Goal: Task Accomplishment & Management: Complete application form

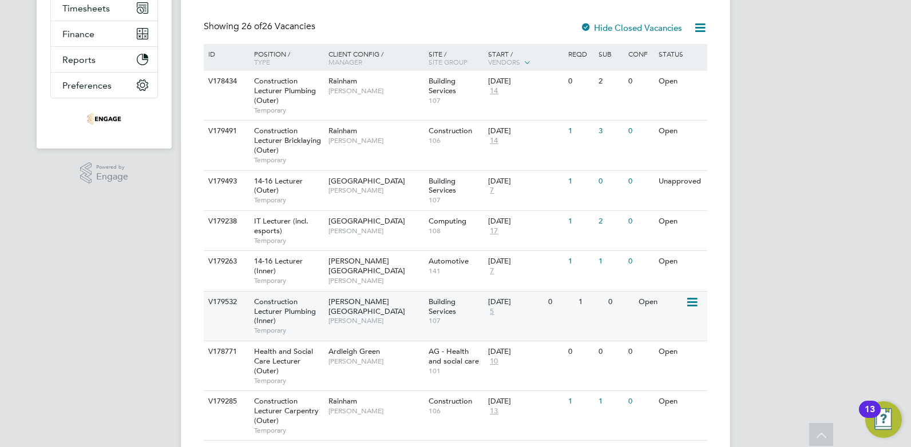
scroll to position [229, 0]
click at [357, 352] on span "Ardleigh Green" at bounding box center [353, 352] width 51 height 10
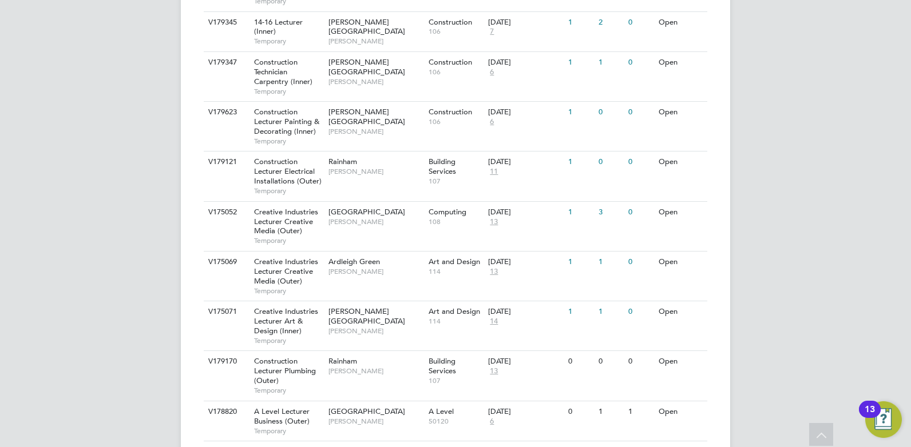
scroll to position [1105, 0]
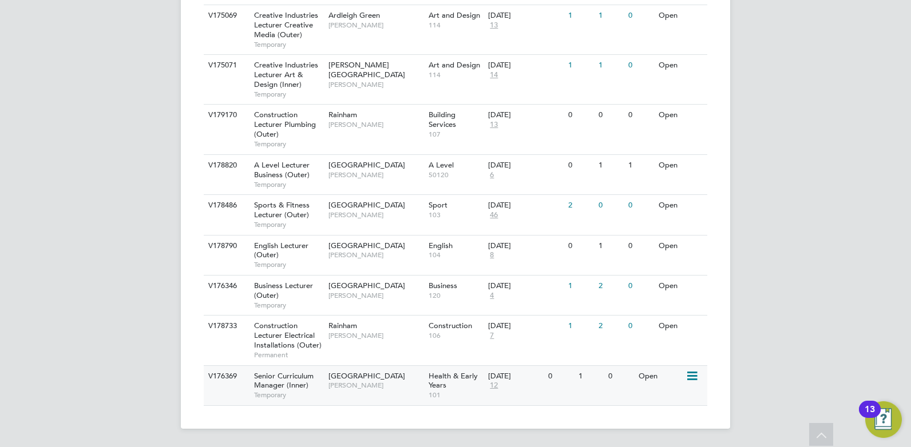
click at [380, 375] on span "[GEOGRAPHIC_DATA]" at bounding box center [366, 376] width 77 height 10
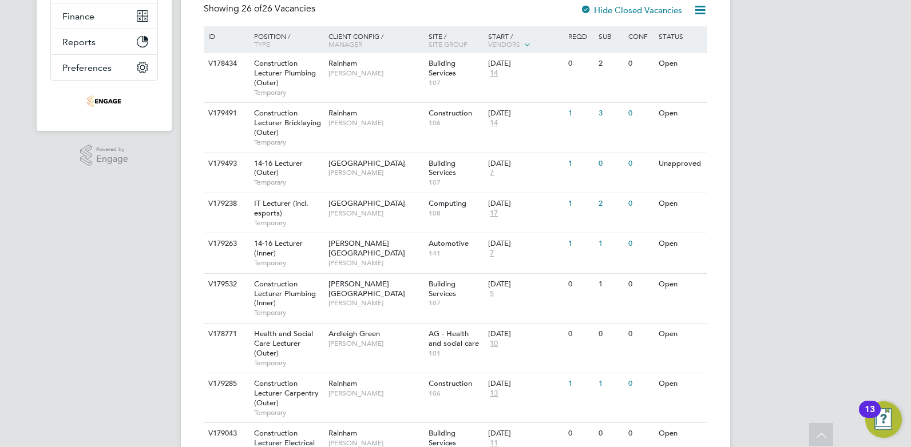
scroll to position [361, 0]
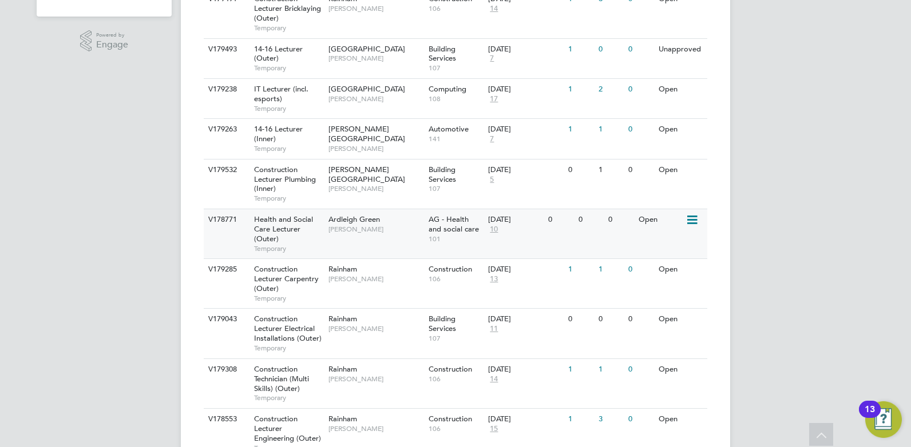
click at [280, 228] on span "Health and Social Care Lecturer (Outer)" at bounding box center [283, 229] width 59 height 29
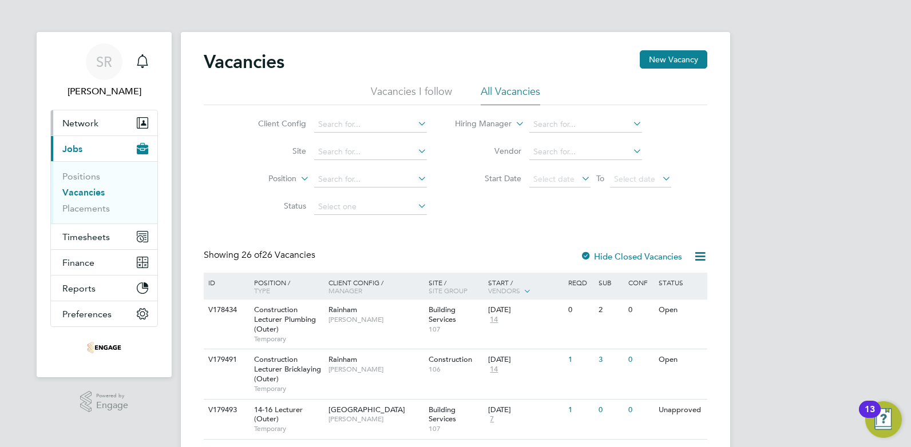
click at [89, 131] on button "Network" at bounding box center [104, 122] width 106 height 25
click at [82, 126] on span "Network" at bounding box center [80, 123] width 36 height 11
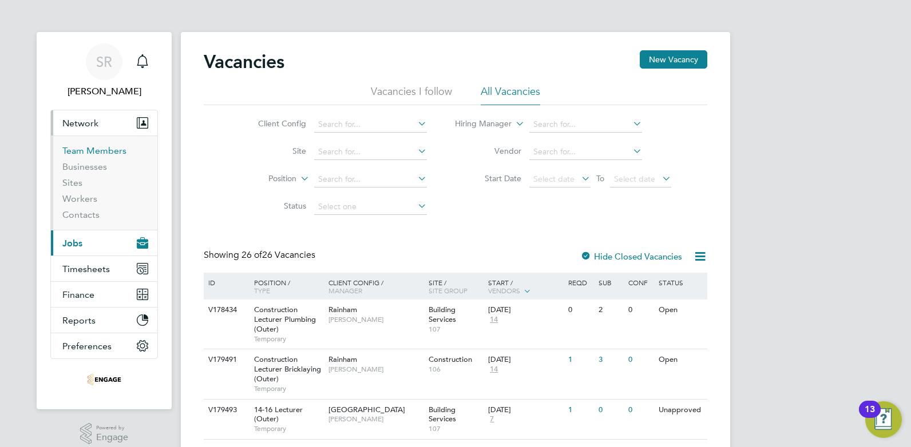
click at [92, 150] on link "Team Members" at bounding box center [94, 150] width 64 height 11
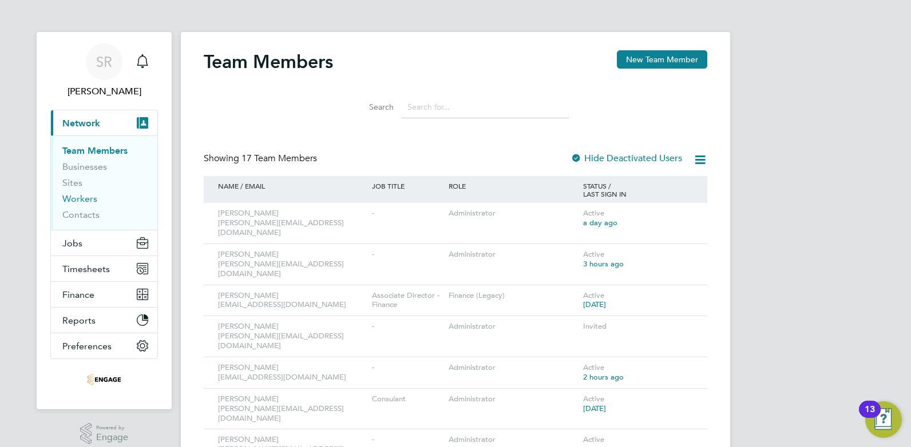
click at [83, 201] on link "Workers" at bounding box center [79, 198] width 35 height 11
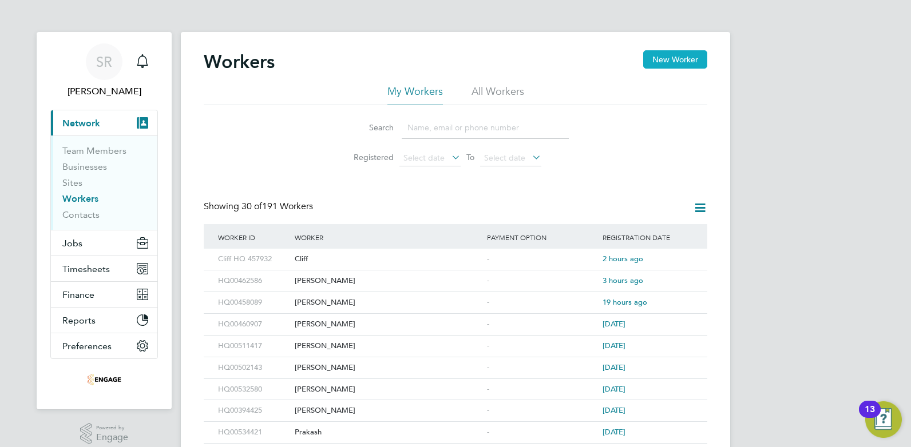
click at [662, 53] on button "New Worker" at bounding box center [675, 59] width 64 height 18
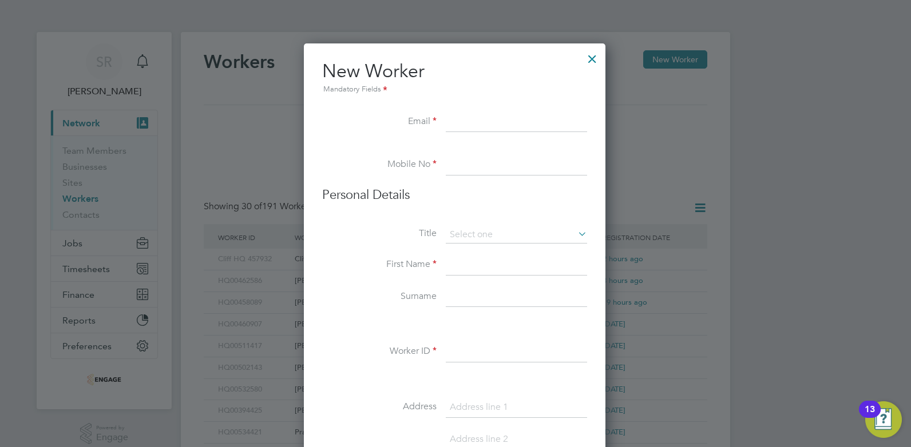
scroll to position [974, 303]
paste input "[EMAIL_ADDRESS][DOMAIN_NAME]"
type input "[EMAIL_ADDRESS][DOMAIN_NAME]"
click at [475, 168] on input at bounding box center [516, 165] width 141 height 21
paste input "07490 980 888"
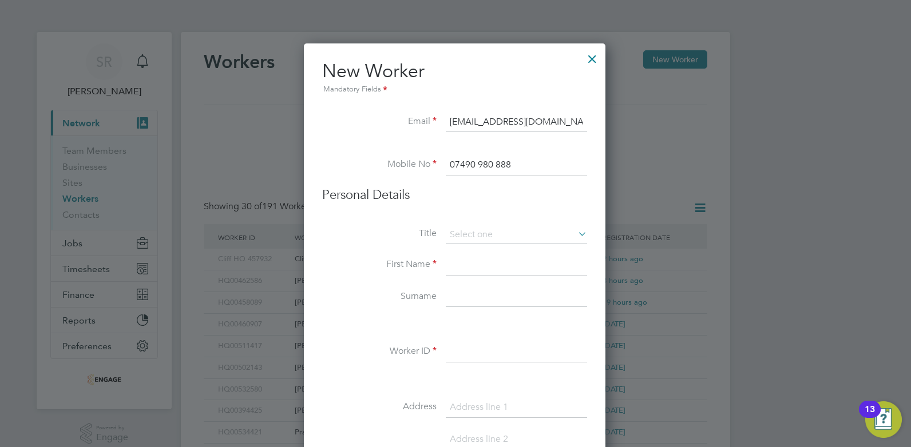
type input "07490 980 888"
click at [482, 265] on input at bounding box center [516, 265] width 141 height 21
paste input "[PERSON_NAME]"
type input "Abidemi"
click at [463, 304] on input at bounding box center [516, 297] width 141 height 21
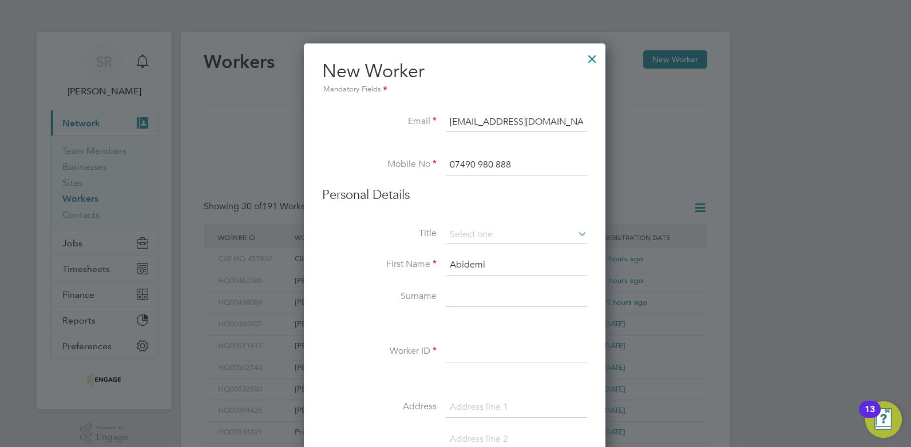
paste input "[PERSON_NAME]"
type input "Solarin"
click at [465, 349] on input at bounding box center [516, 352] width 141 height 21
paste input "HQ00534698"
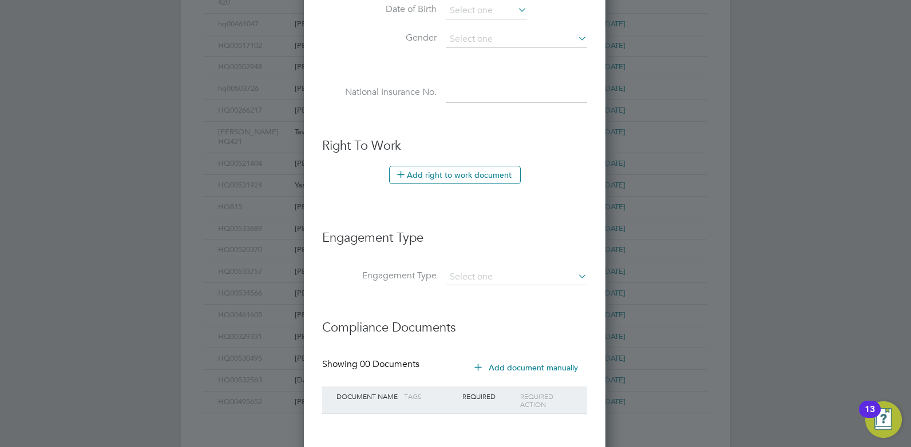
scroll to position [569, 0]
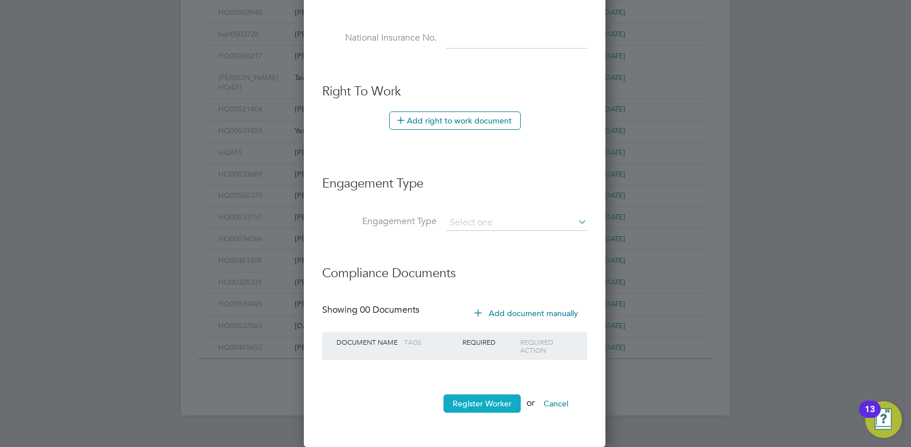
type input "HQ00534698"
click at [475, 398] on button "Register Worker" at bounding box center [481, 404] width 77 height 18
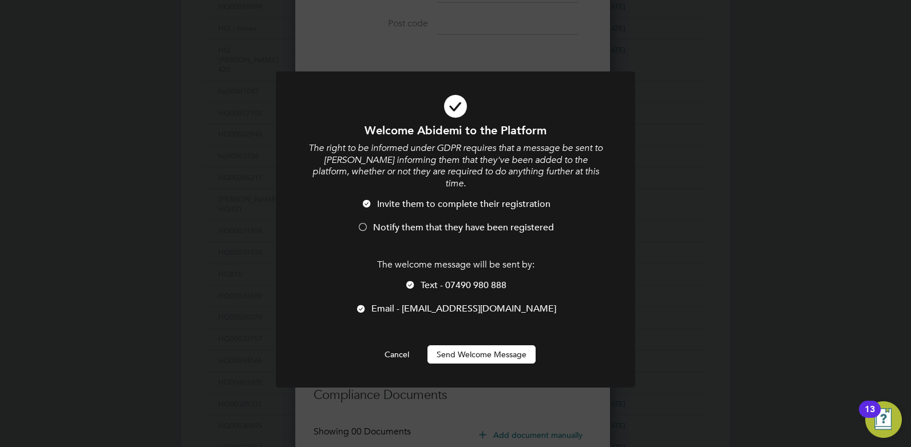
scroll to position [974, 303]
click at [426, 222] on span "Notify them that they have been registered" at bounding box center [463, 227] width 181 height 11
click at [494, 346] on button "Send Welcome Message" at bounding box center [481, 355] width 108 height 18
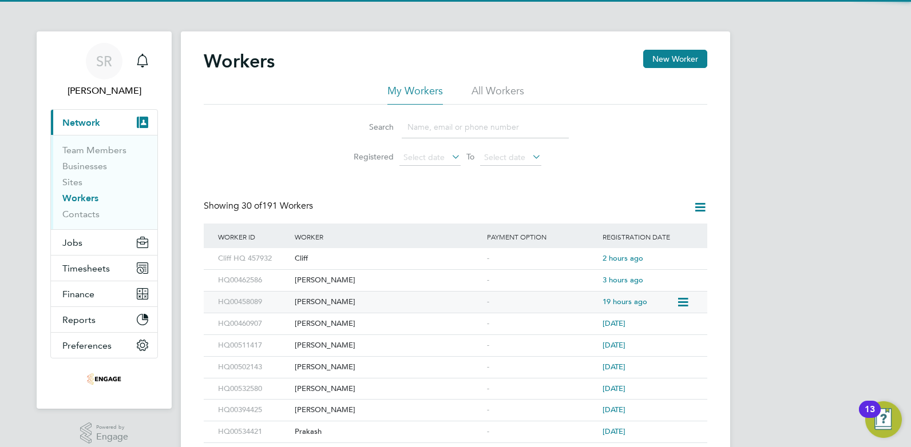
scroll to position [0, 0]
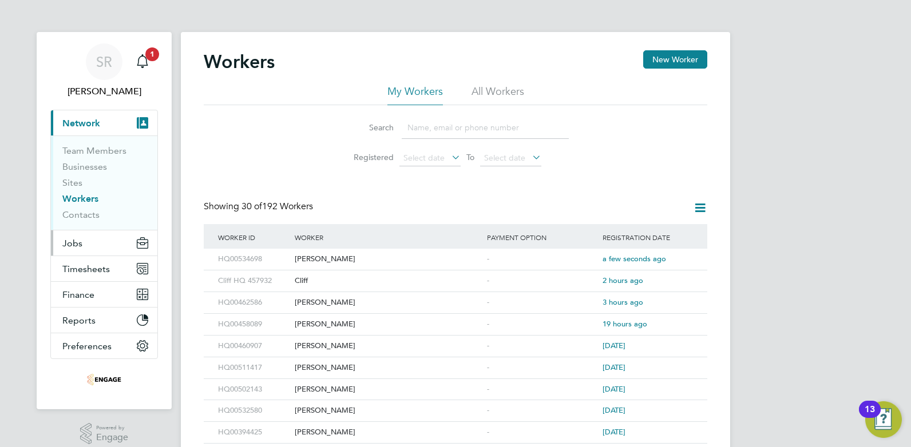
click at [78, 243] on span "Jobs" at bounding box center [72, 243] width 20 height 11
click at [85, 247] on button "Jobs" at bounding box center [104, 243] width 106 height 25
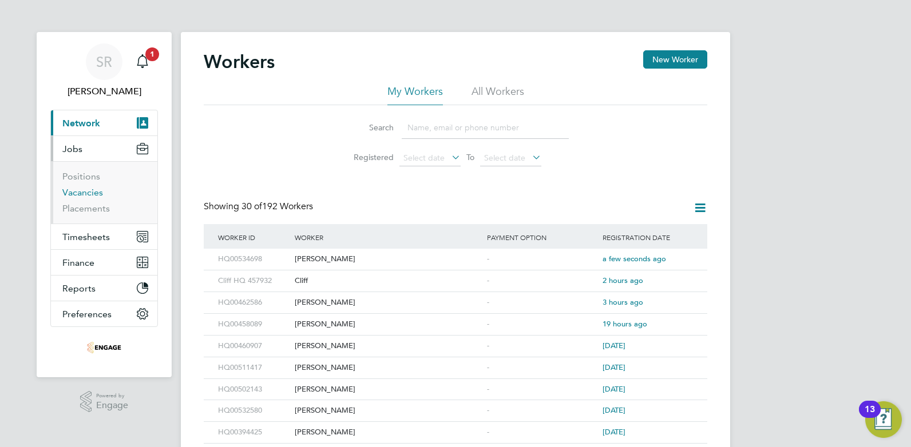
click at [92, 190] on link "Vacancies" at bounding box center [82, 192] width 41 height 11
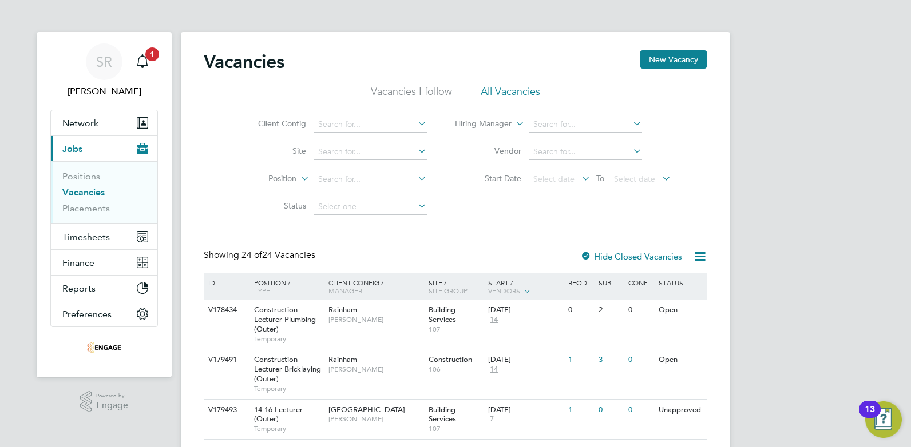
click at [491, 101] on li "All Vacancies" at bounding box center [511, 95] width 60 height 21
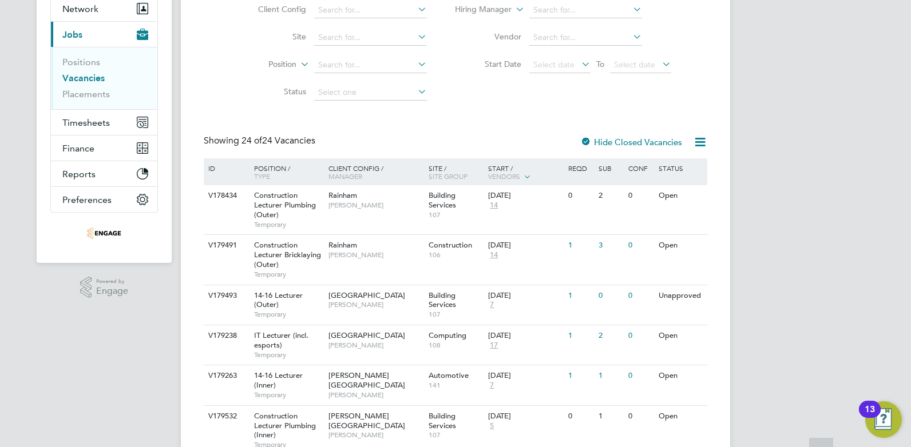
scroll to position [172, 0]
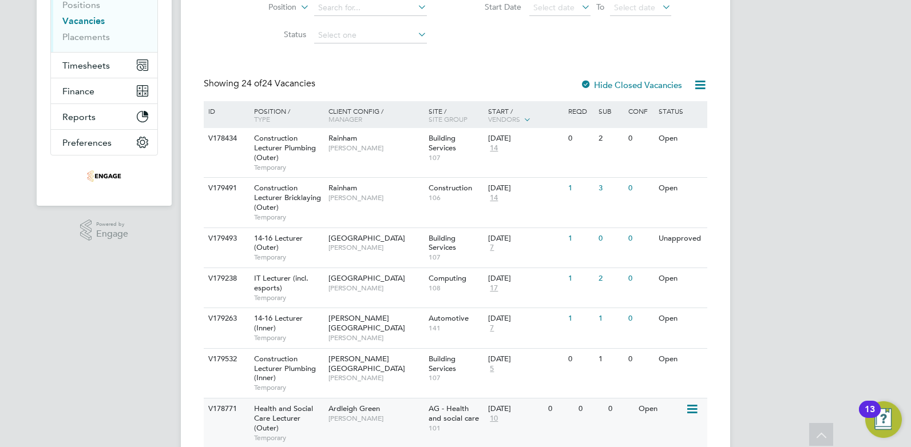
click at [367, 419] on span "[PERSON_NAME]" at bounding box center [375, 418] width 94 height 9
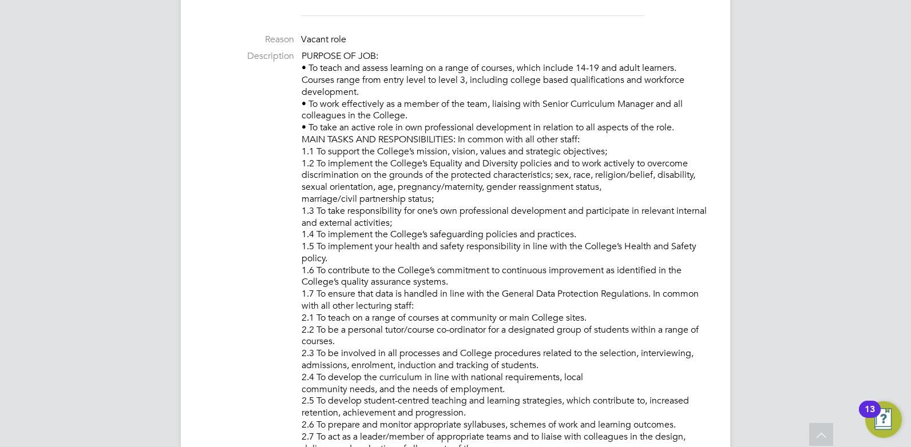
scroll to position [400, 0]
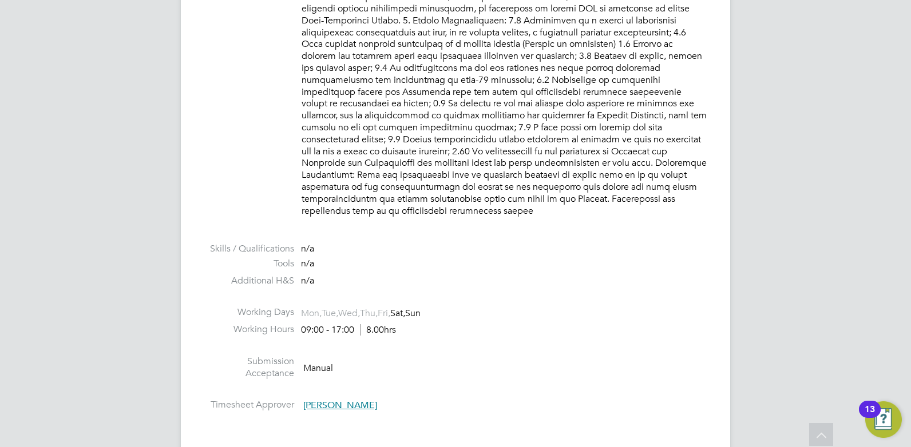
scroll to position [1488, 0]
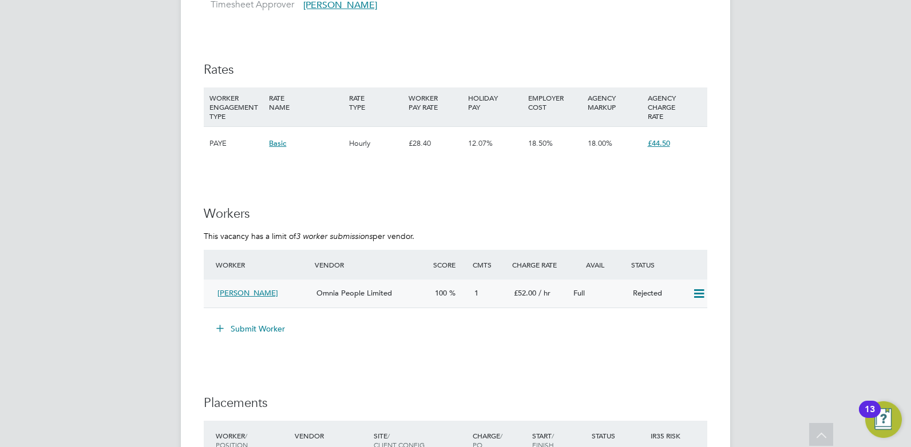
click at [535, 288] on span "£52.00" at bounding box center [525, 293] width 22 height 10
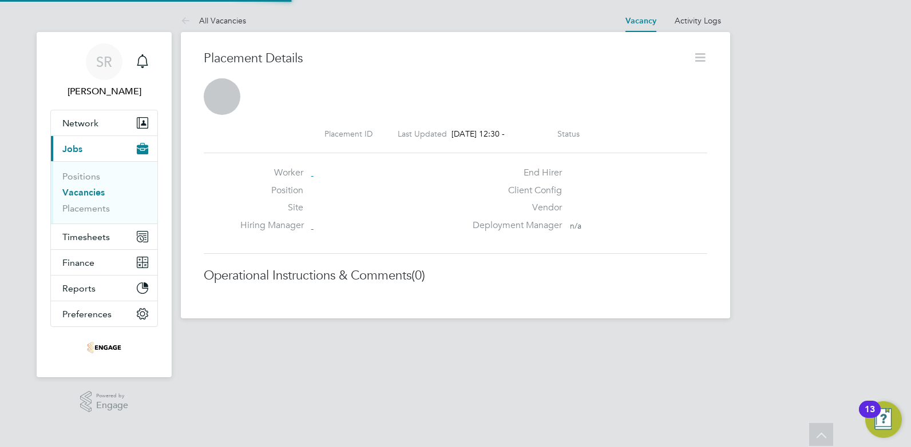
scroll to position [6, 6]
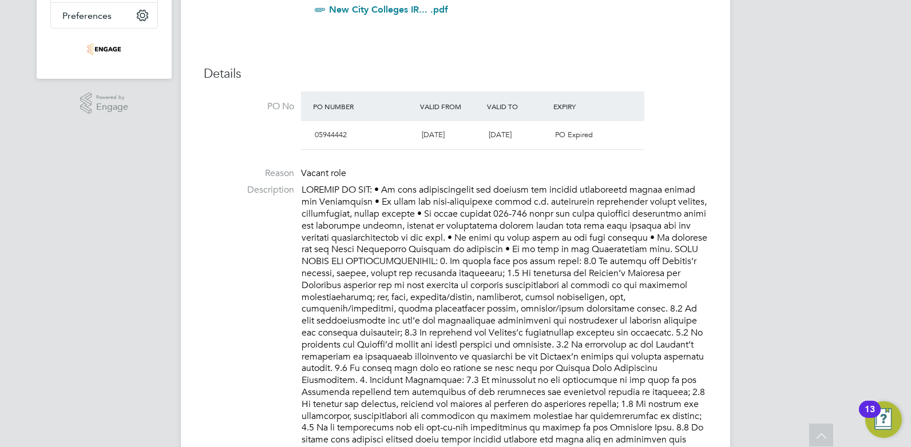
scroll to position [13, 0]
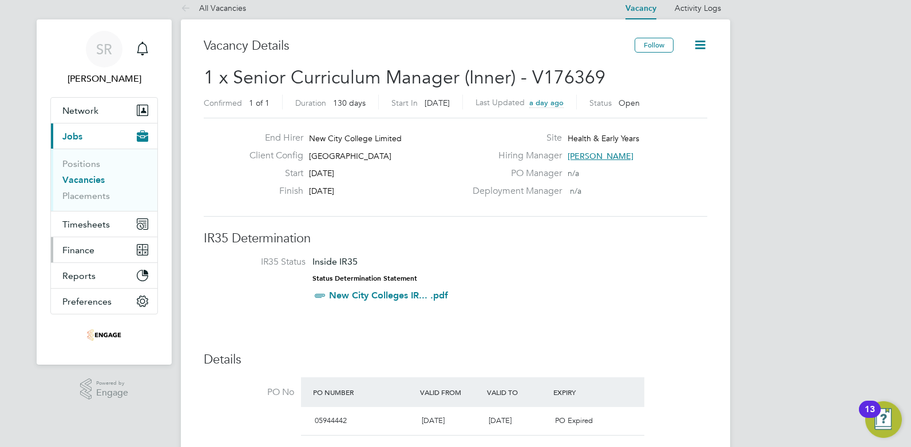
click at [98, 237] on button "Finance" at bounding box center [104, 249] width 106 height 25
click at [449, 207] on div "End Hirer New City College Limited Client Config Tower Hamlets Campus Start 13 …" at bounding box center [455, 167] width 503 height 99
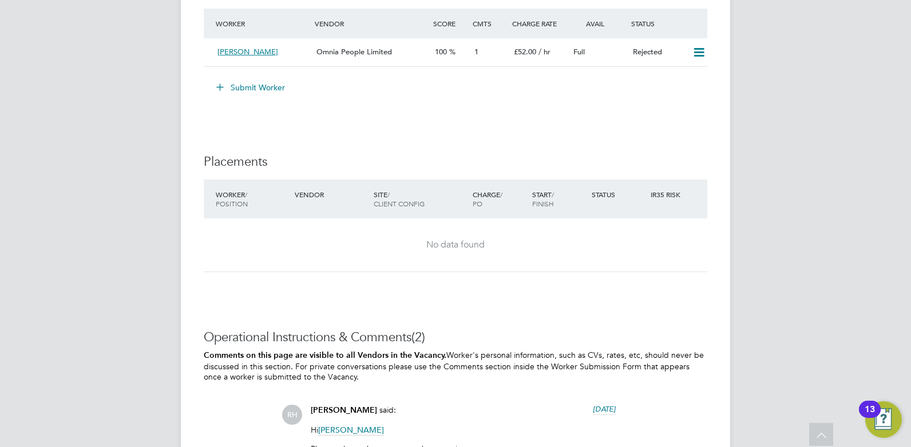
scroll to position [1672, 0]
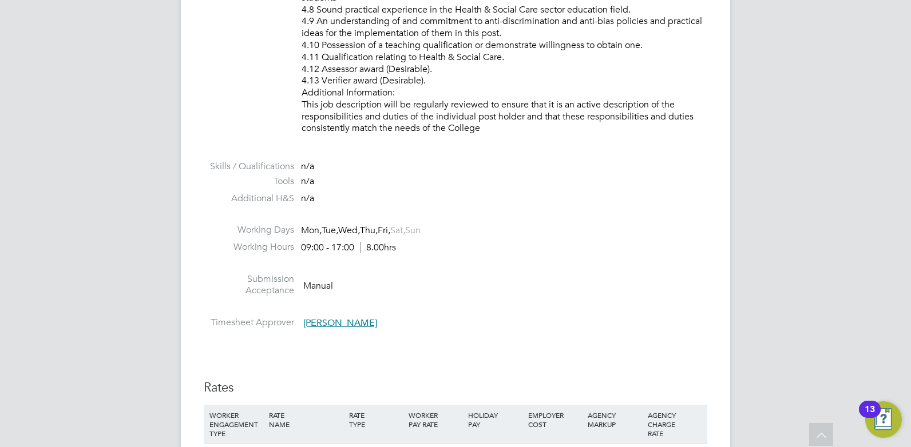
scroll to position [1430, 0]
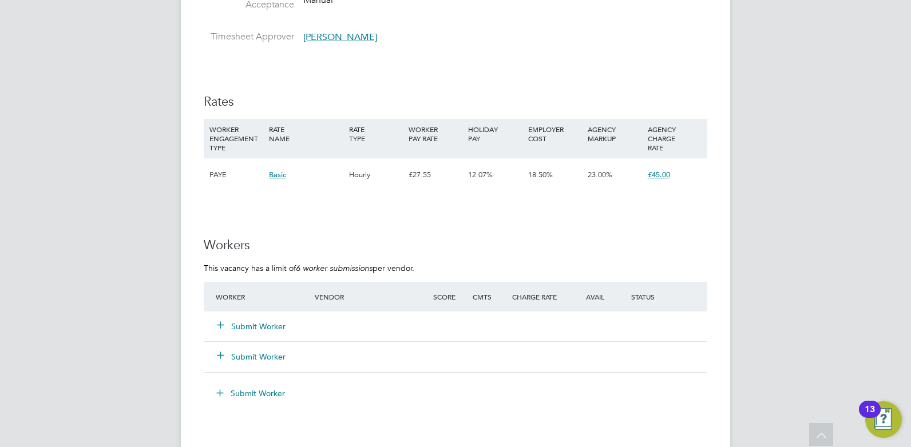
scroll to position [1716, 0]
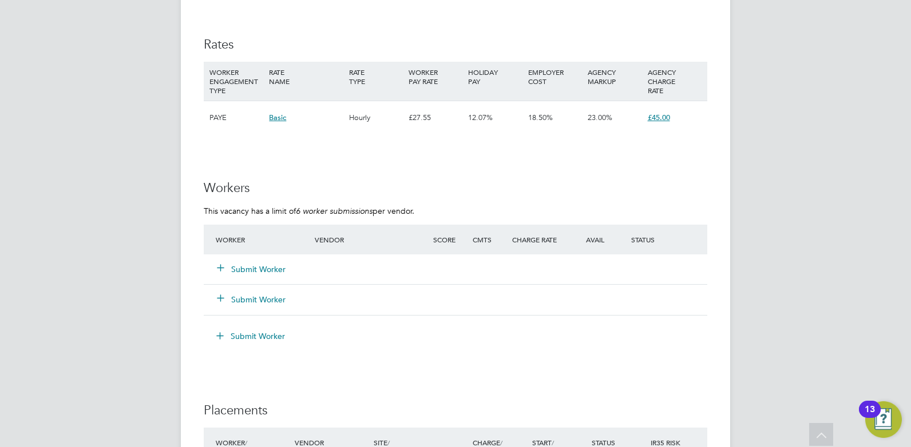
click at [244, 272] on button "Submit Worker" at bounding box center [251, 269] width 69 height 11
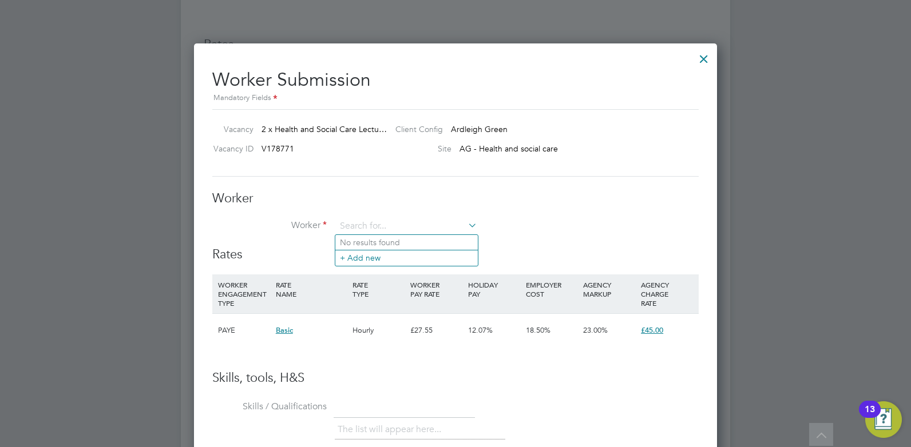
paste input "[PERSON_NAME]"
click at [400, 241] on li "[PERSON_NAME] (HQ00534698)" at bounding box center [406, 242] width 142 height 15
type input "[PERSON_NAME] (HQ00534698)"
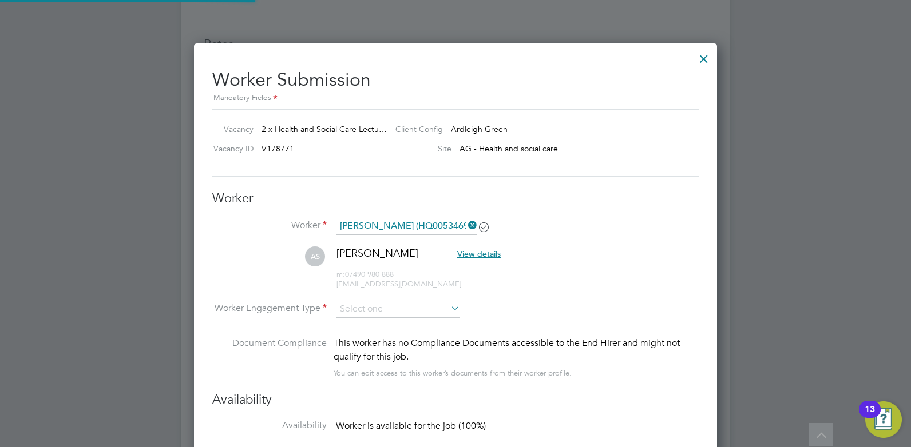
scroll to position [951, 524]
click at [397, 306] on input at bounding box center [398, 310] width 124 height 17
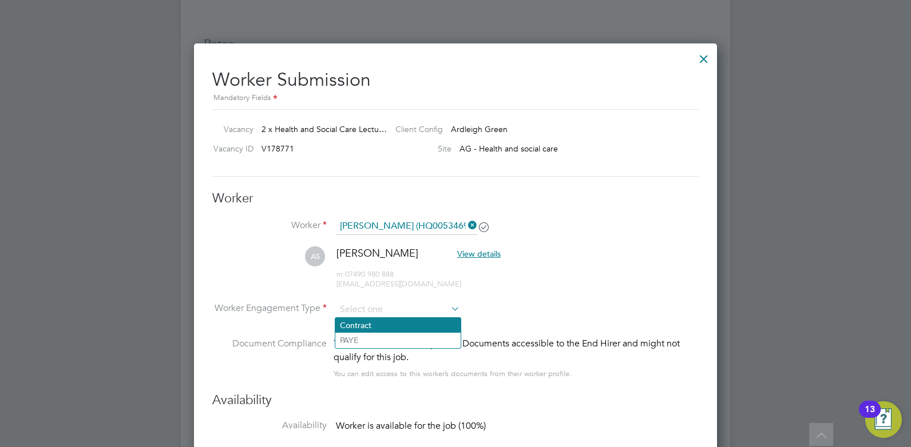
click at [359, 327] on li "Contract" at bounding box center [397, 325] width 125 height 15
type input "Contract"
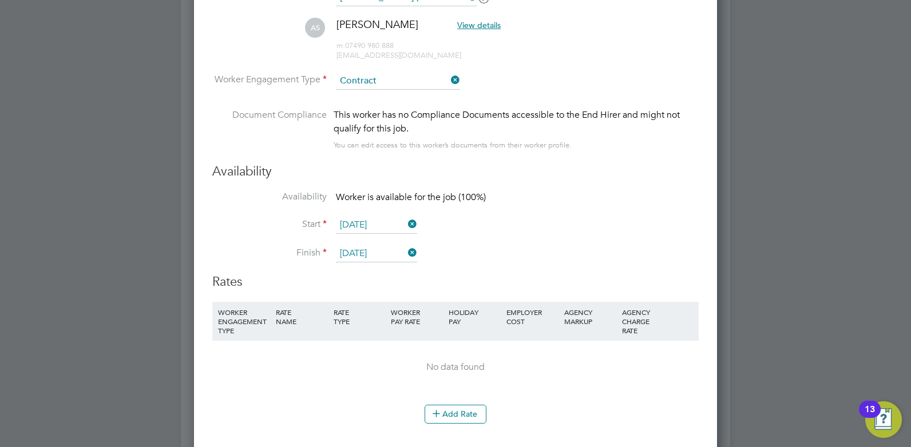
scroll to position [2117, 0]
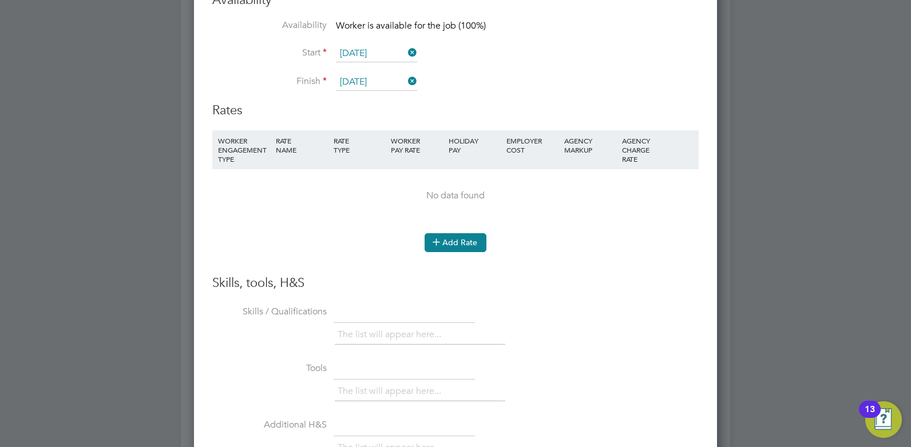
click at [465, 248] on button "Add Rate" at bounding box center [456, 242] width 62 height 18
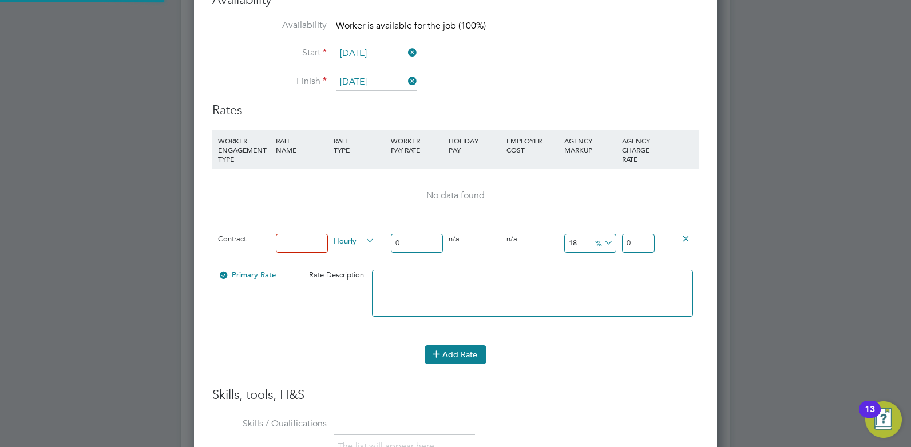
scroll to position [0, 0]
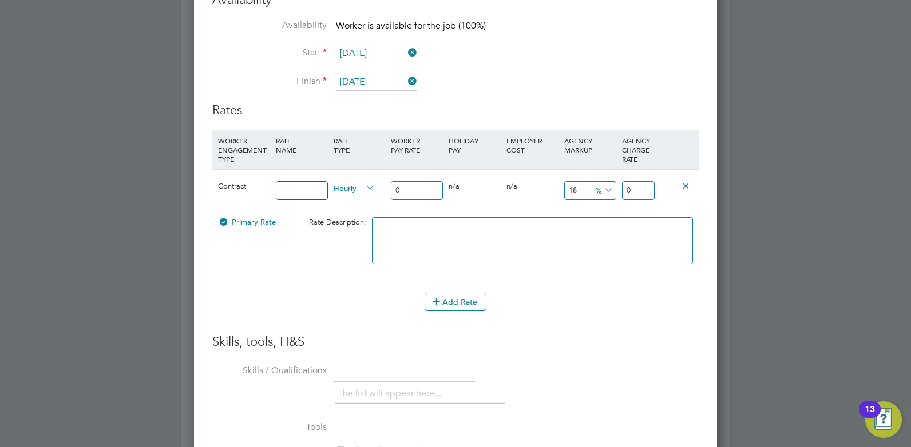
click at [427, 192] on input "0" at bounding box center [417, 190] width 52 height 19
click at [310, 189] on input at bounding box center [302, 190] width 52 height 19
type input "Rate"
click at [643, 188] on input "0" at bounding box center [638, 190] width 33 height 19
type input "4"
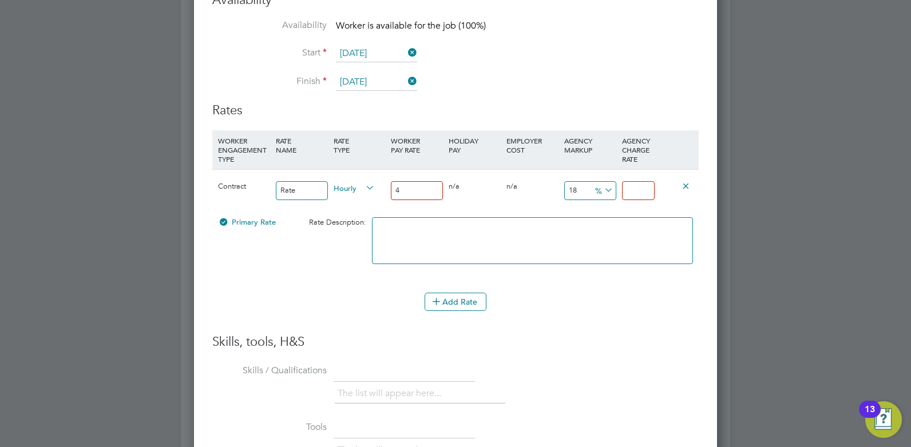
type input "0"
type input "4"
type input "1075"
type input "47"
type input "0"
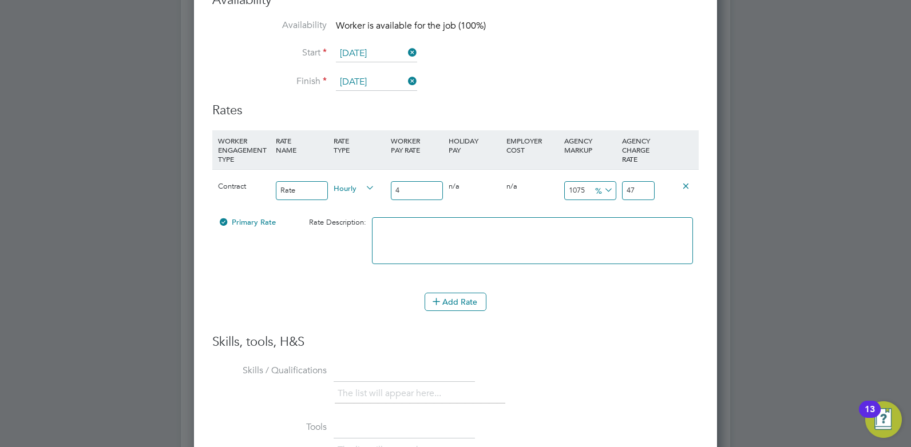
type input "4"
type input "1075"
type input "47"
click at [573, 219] on textarea at bounding box center [532, 240] width 321 height 47
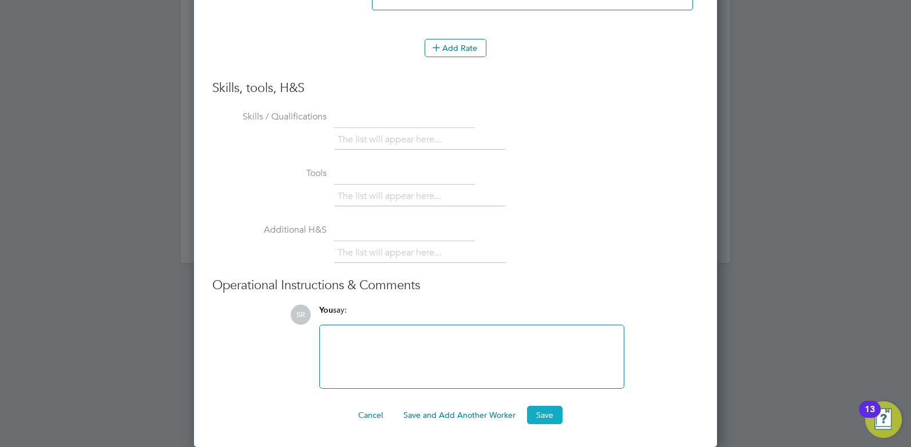
click at [542, 413] on button "Save" at bounding box center [544, 415] width 35 height 18
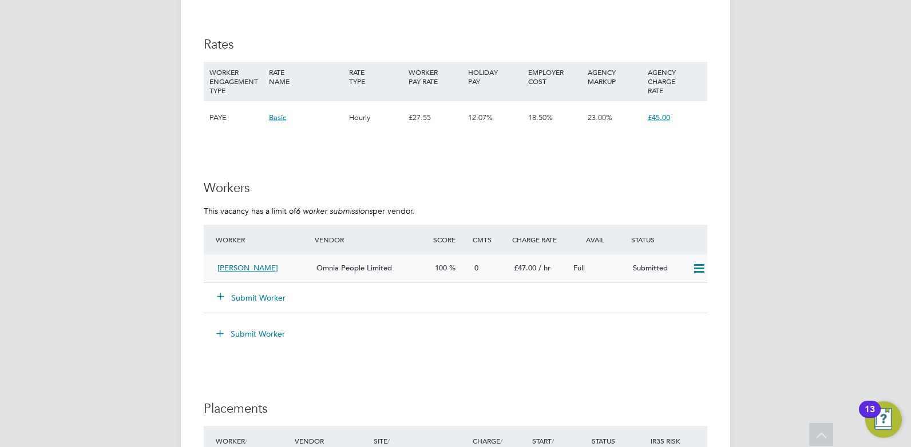
click at [425, 265] on div "Omnia People Limited" at bounding box center [371, 268] width 118 height 19
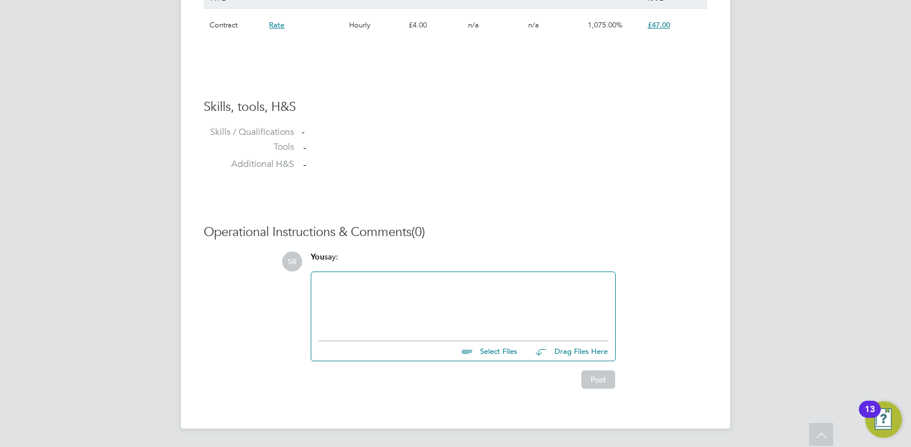
click at [478, 351] on input "file" at bounding box center [523, 350] width 172 height 16
type input "C:\fakepath\[PERSON_NAME] HQ00534698.docx"
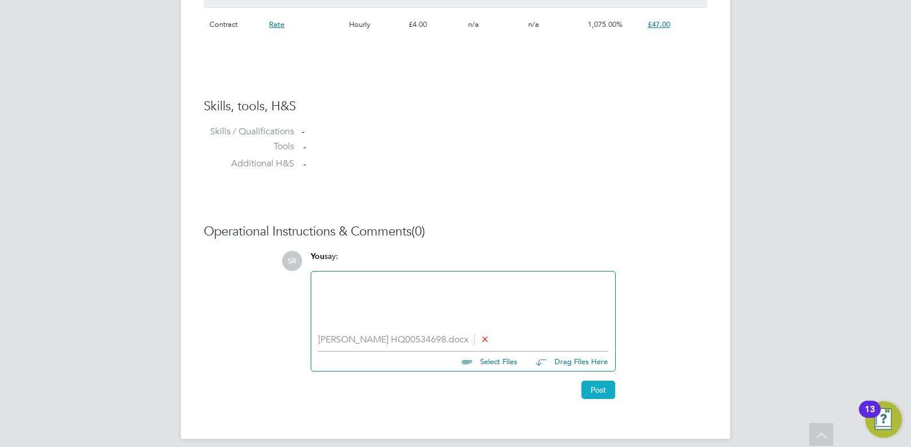
click at [600, 391] on button "Post" at bounding box center [598, 390] width 34 height 18
